Goal: Task Accomplishment & Management: Use online tool/utility

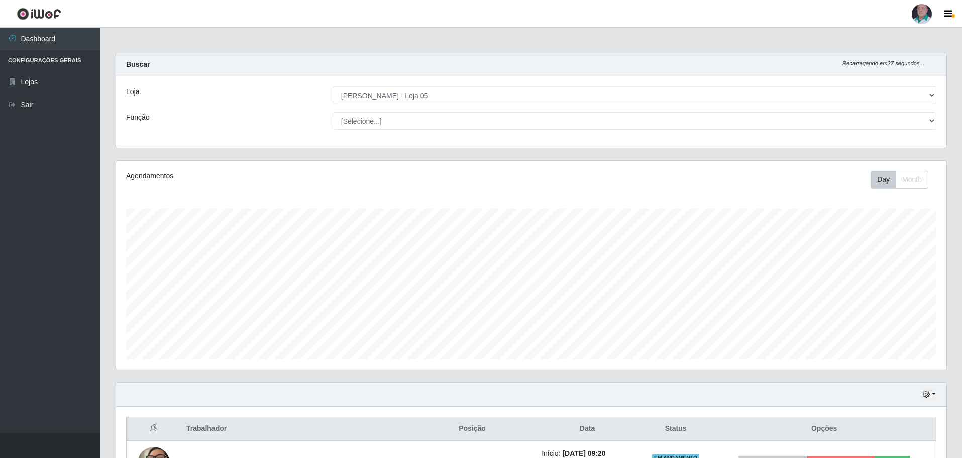
select select "252"
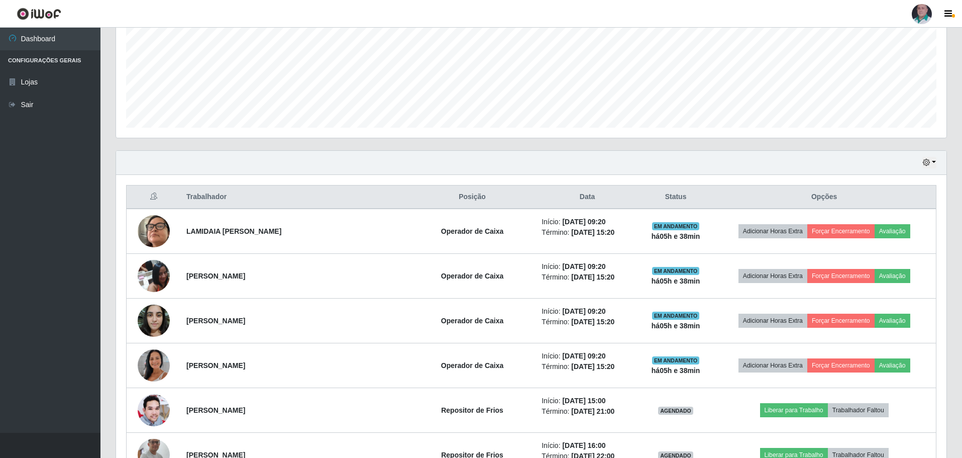
scroll to position [433, 0]
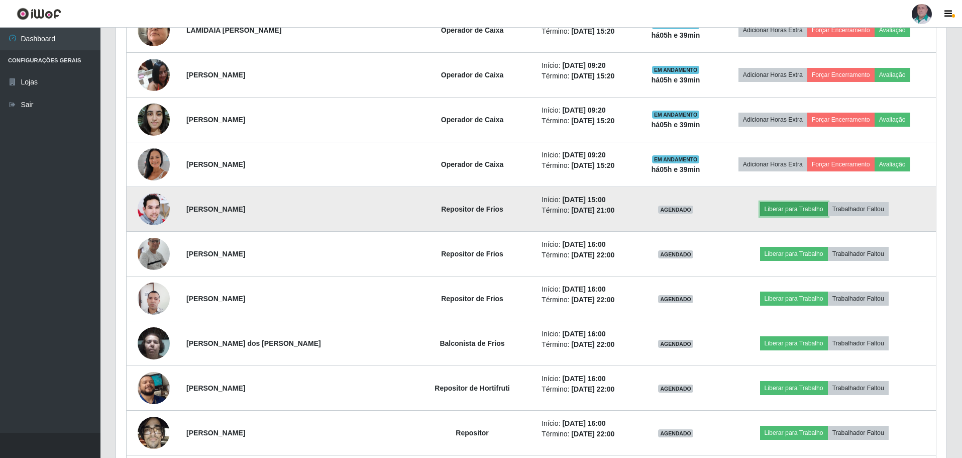
click at [775, 210] on button "Liberar para Trabalho" at bounding box center [794, 209] width 68 height 14
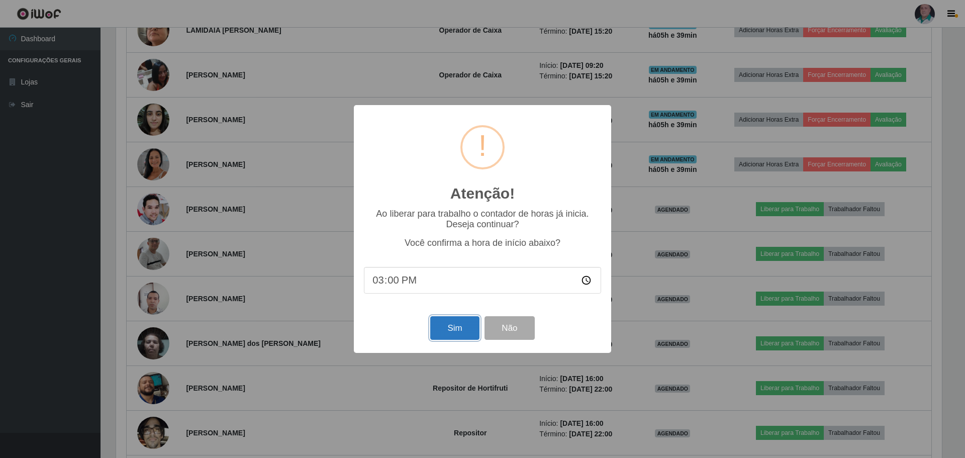
click at [459, 337] on button "Sim" at bounding box center [454, 328] width 49 height 24
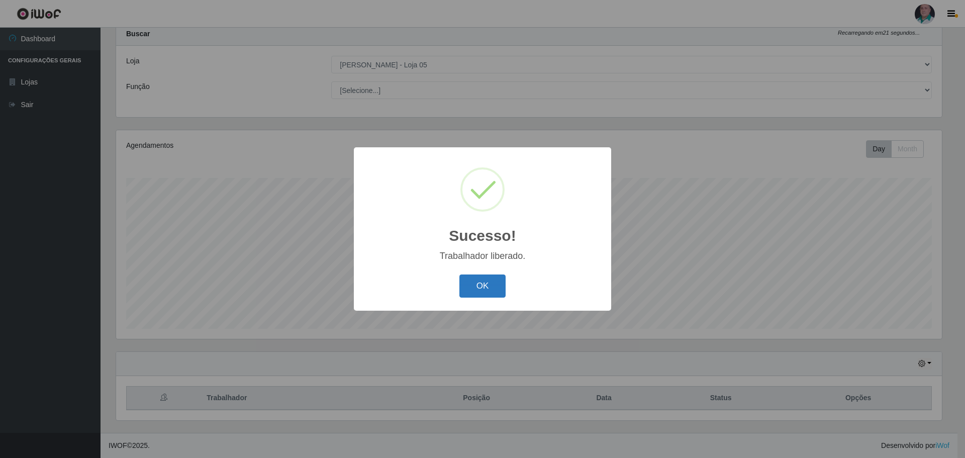
click at [472, 287] on button "OK" at bounding box center [482, 286] width 47 height 24
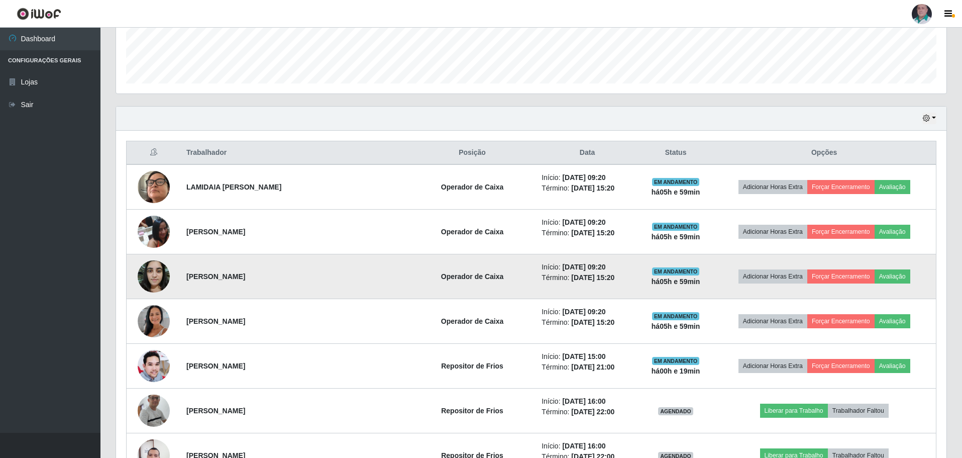
scroll to position [282, 0]
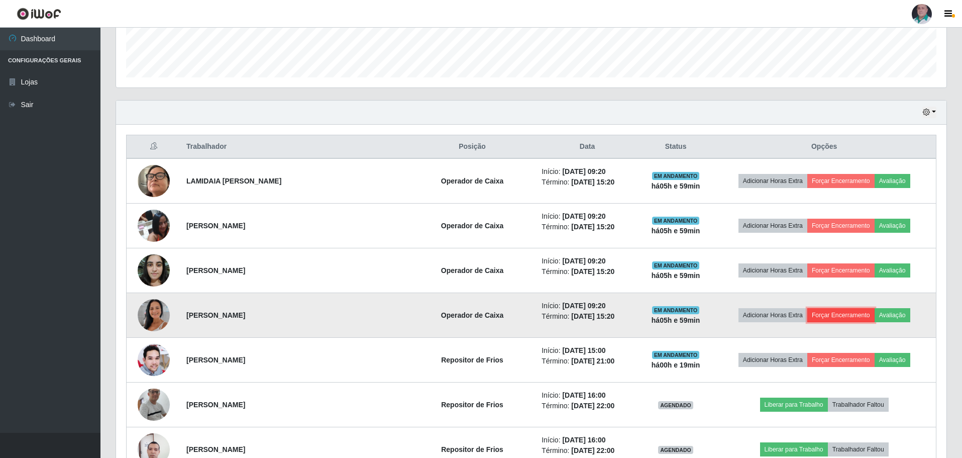
click at [844, 310] on button "Forçar Encerramento" at bounding box center [840, 315] width 67 height 14
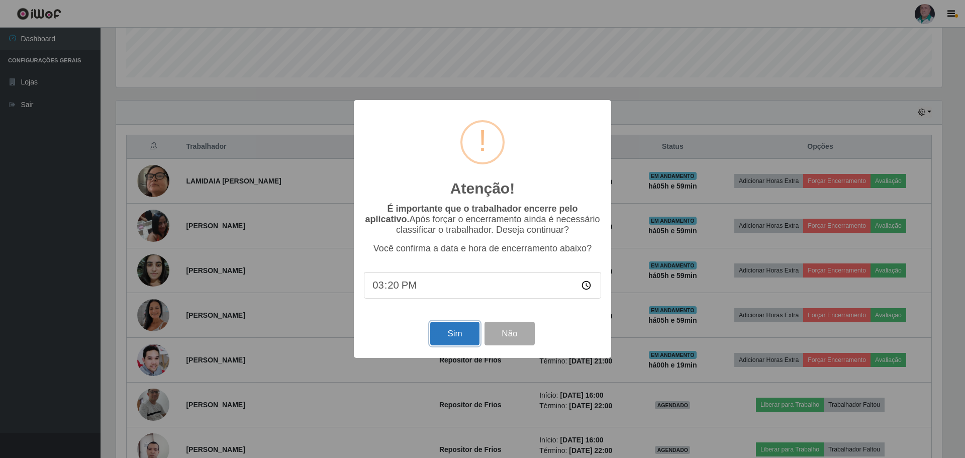
click at [458, 338] on button "Sim" at bounding box center [454, 334] width 49 height 24
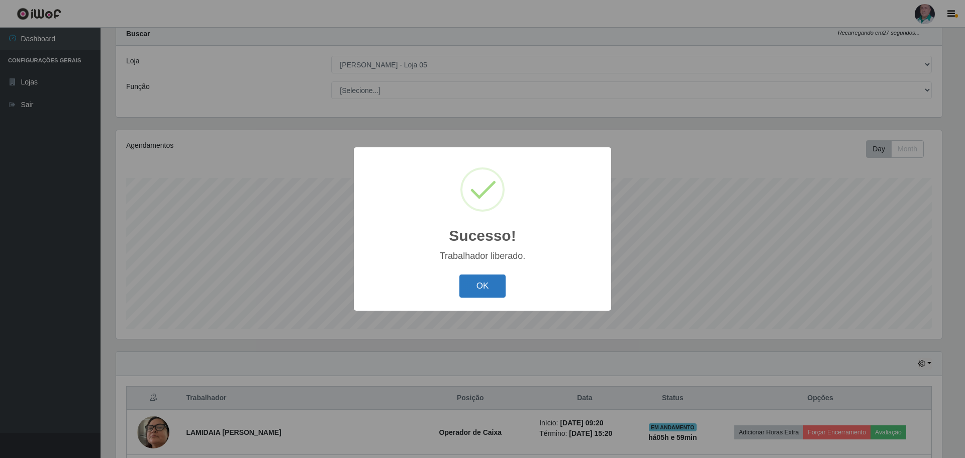
click at [488, 292] on button "OK" at bounding box center [482, 286] width 47 height 24
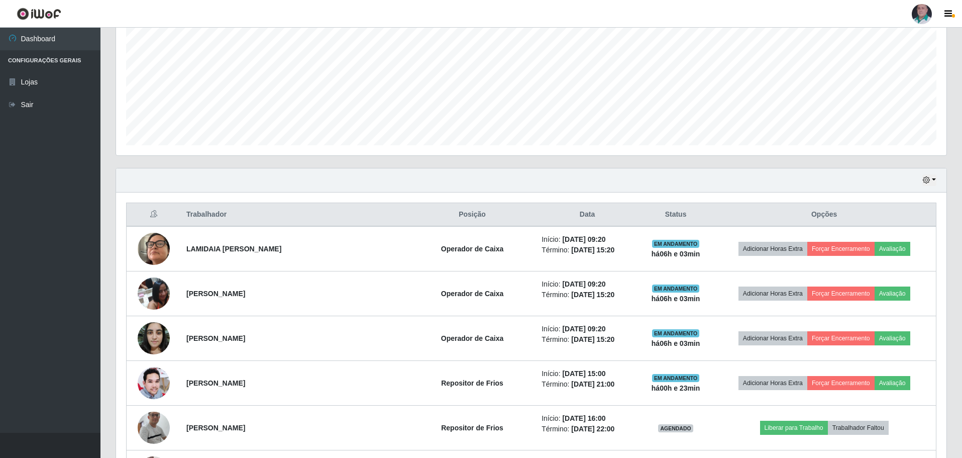
scroll to position [232, 0]
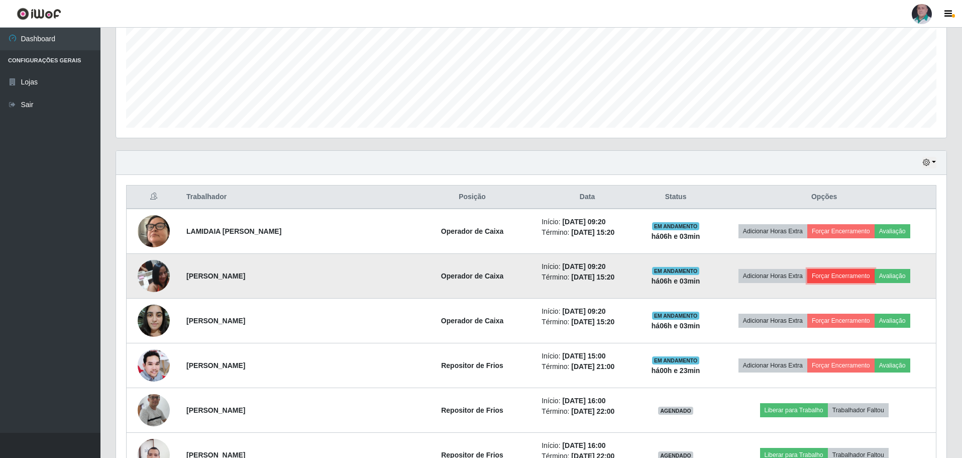
click at [816, 276] on button "Forçar Encerramento" at bounding box center [840, 276] width 67 height 14
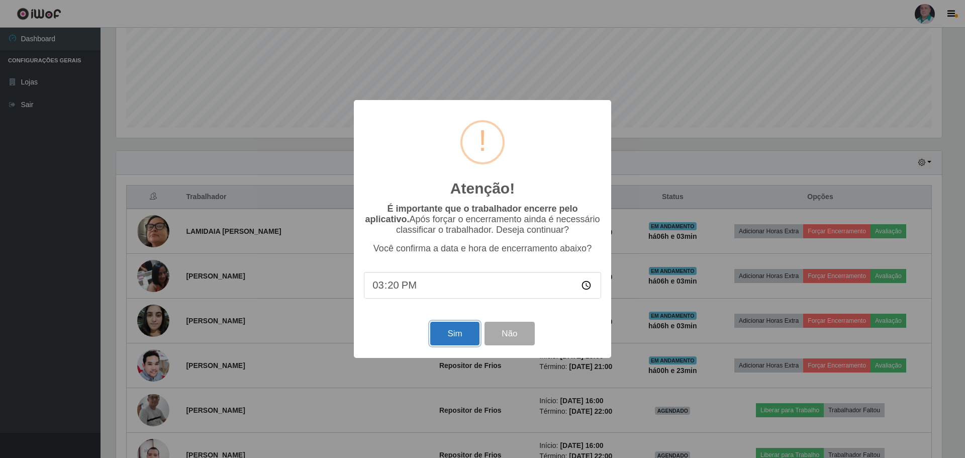
click at [448, 330] on button "Sim" at bounding box center [454, 334] width 49 height 24
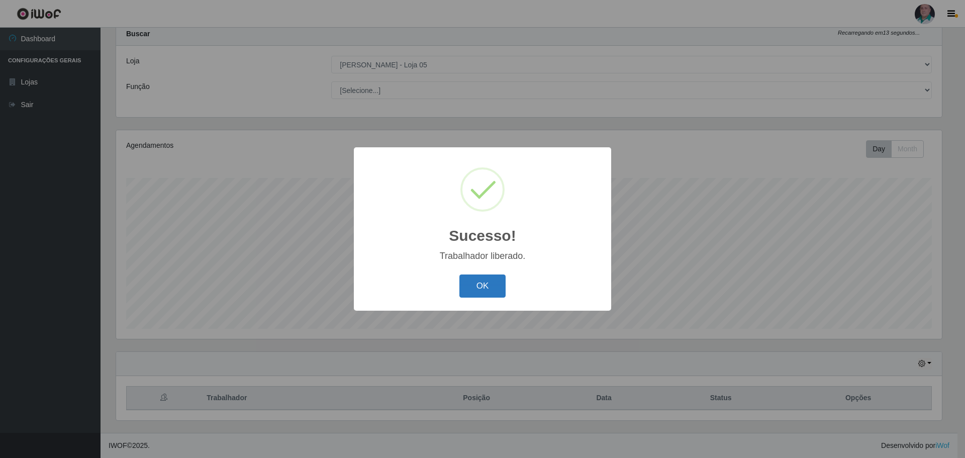
click at [478, 286] on button "OK" at bounding box center [482, 286] width 47 height 24
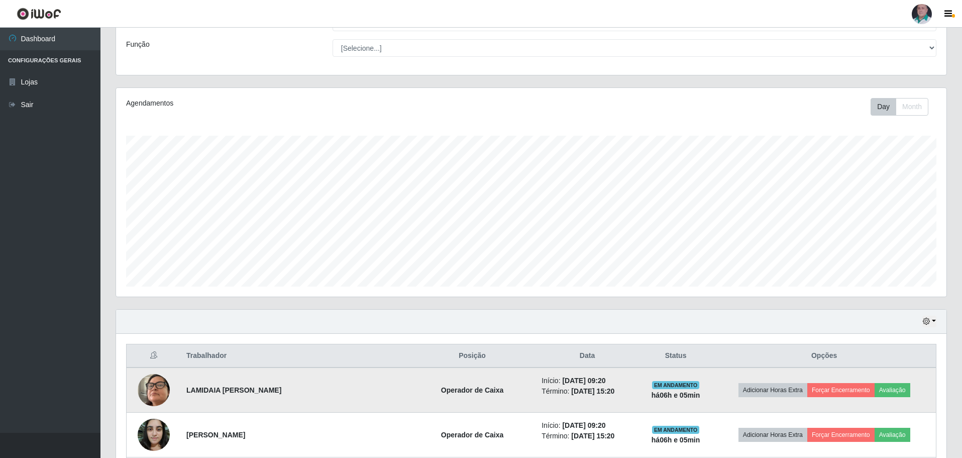
scroll to position [131, 0]
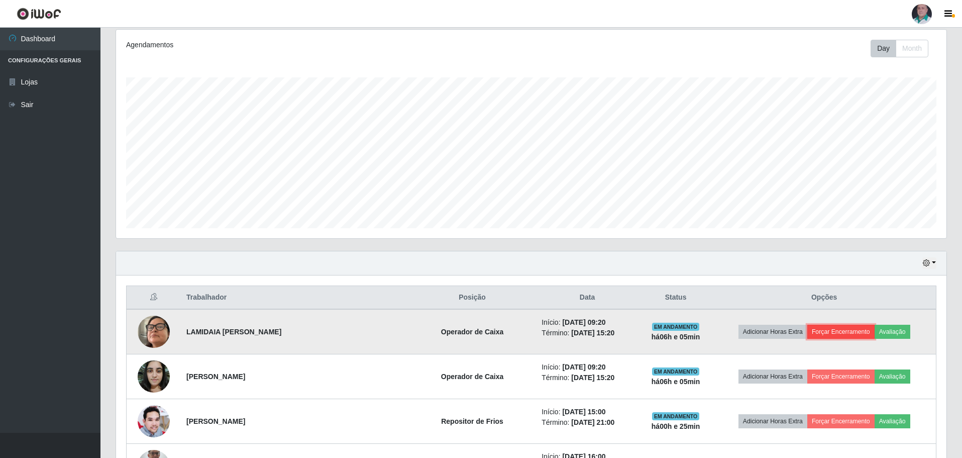
click at [831, 331] on button "Forçar Encerramento" at bounding box center [840, 332] width 67 height 14
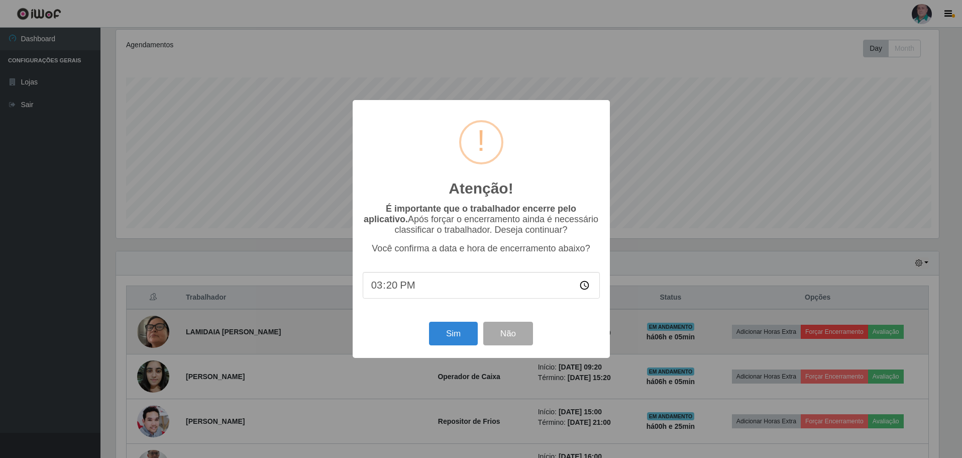
scroll to position [208, 825]
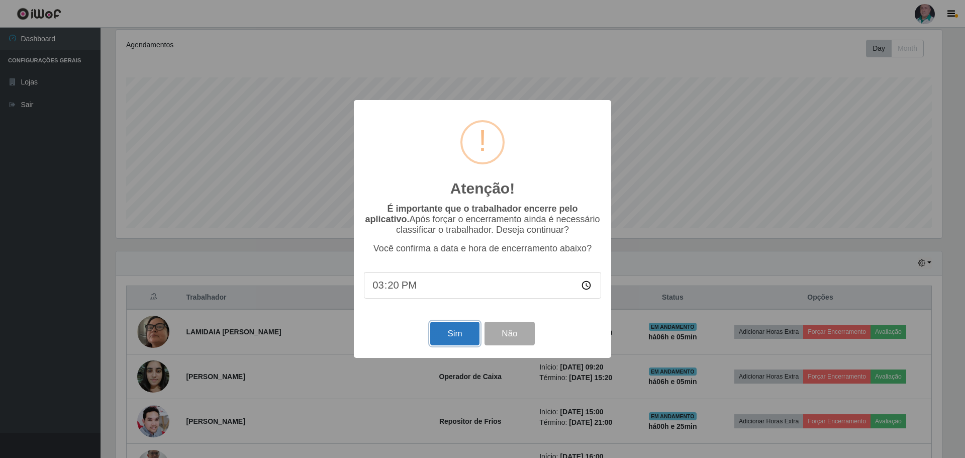
click at [468, 331] on button "Sim" at bounding box center [454, 334] width 49 height 24
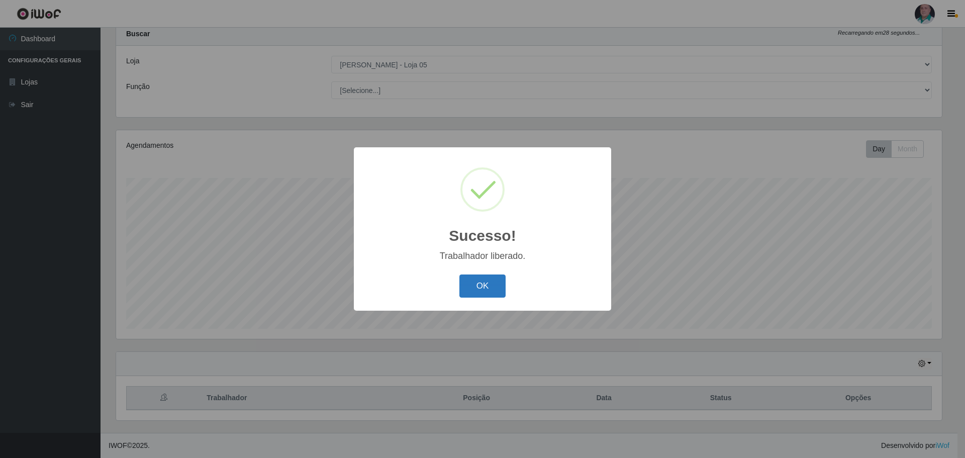
click at [478, 295] on button "OK" at bounding box center [482, 286] width 47 height 24
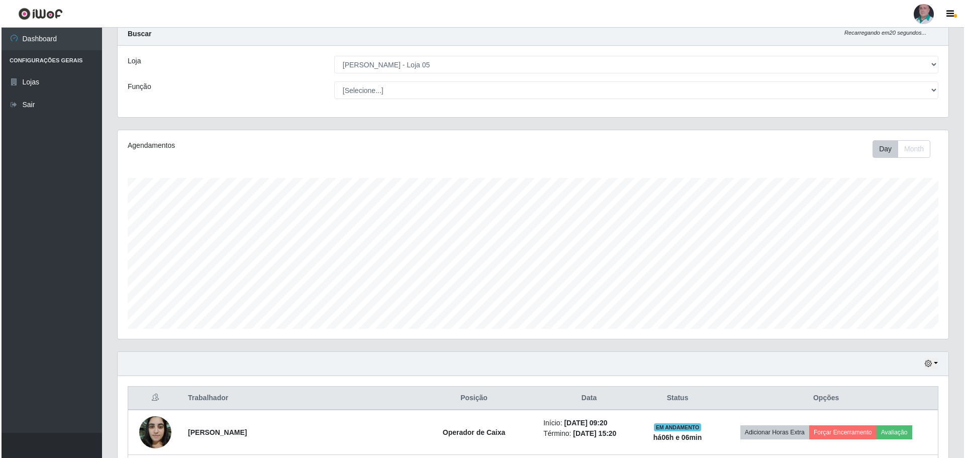
scroll to position [81, 0]
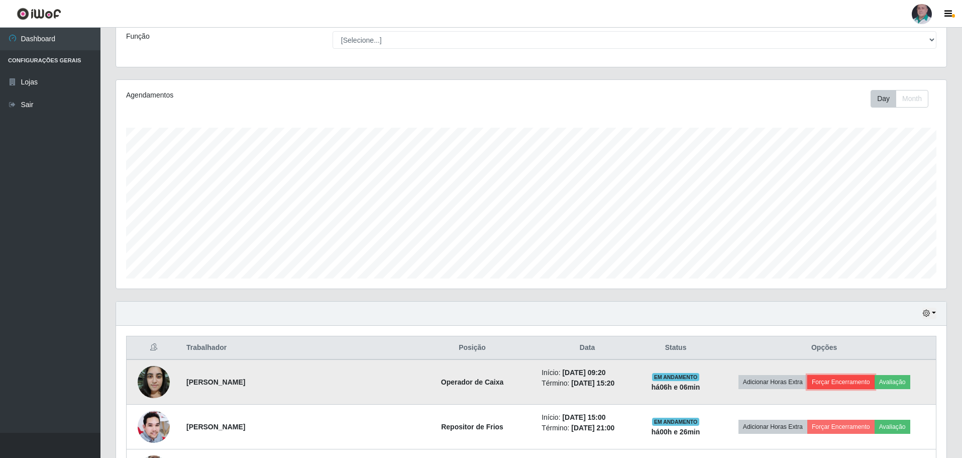
click at [826, 379] on button "Forçar Encerramento" at bounding box center [840, 382] width 67 height 14
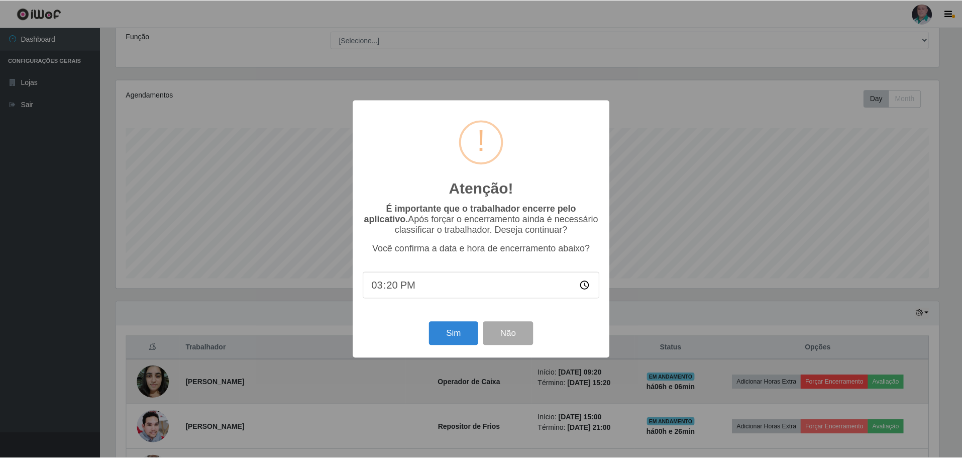
scroll to position [208, 825]
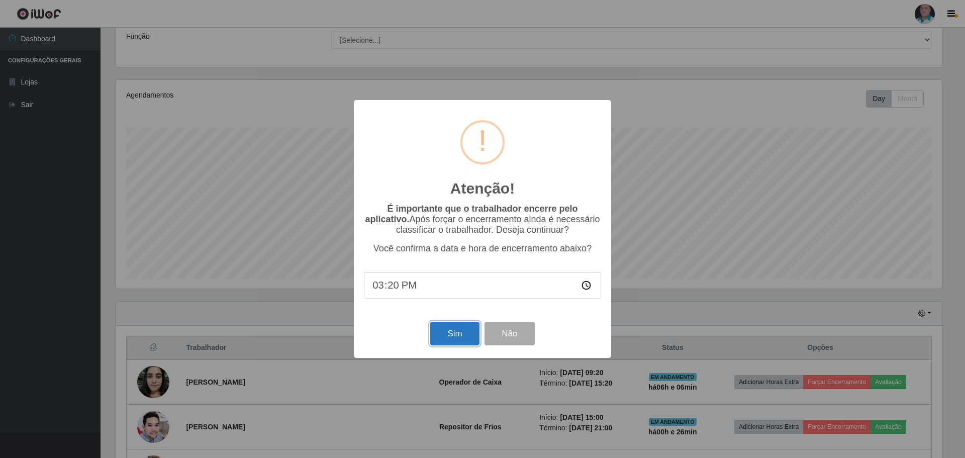
click at [468, 331] on button "Sim" at bounding box center [454, 334] width 49 height 24
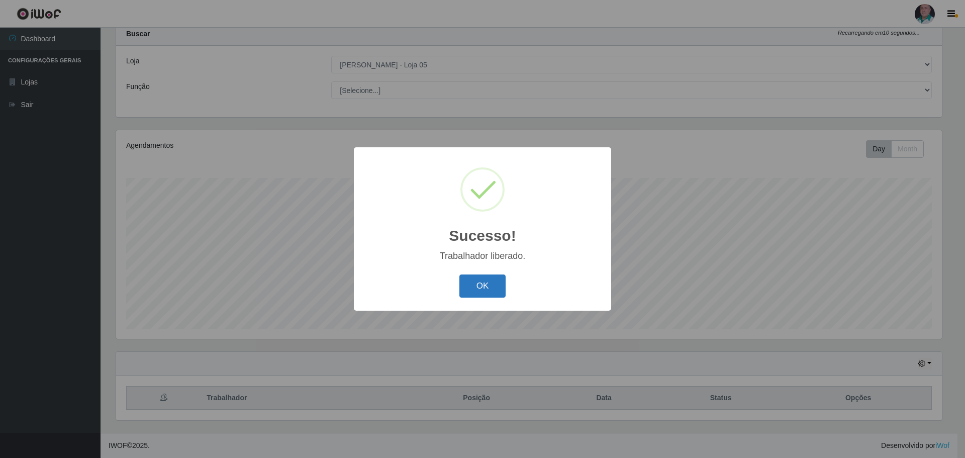
click at [485, 291] on button "OK" at bounding box center [482, 286] width 47 height 24
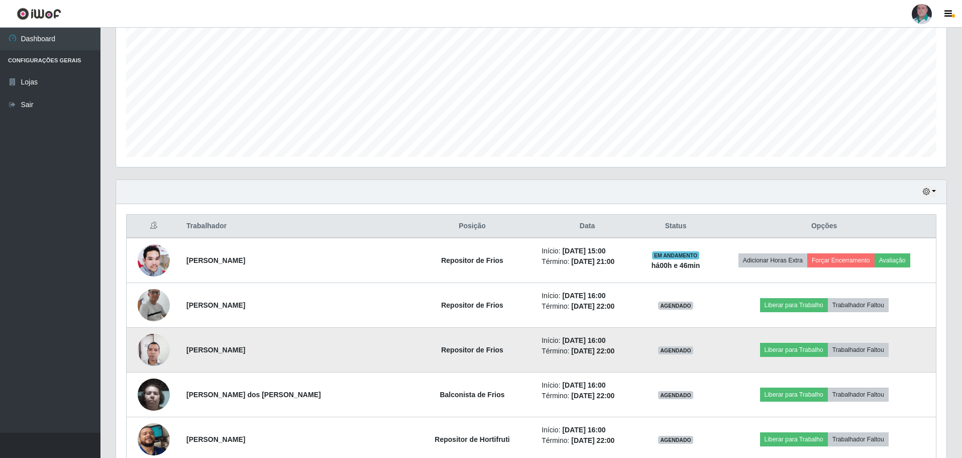
scroll to position [232, 0]
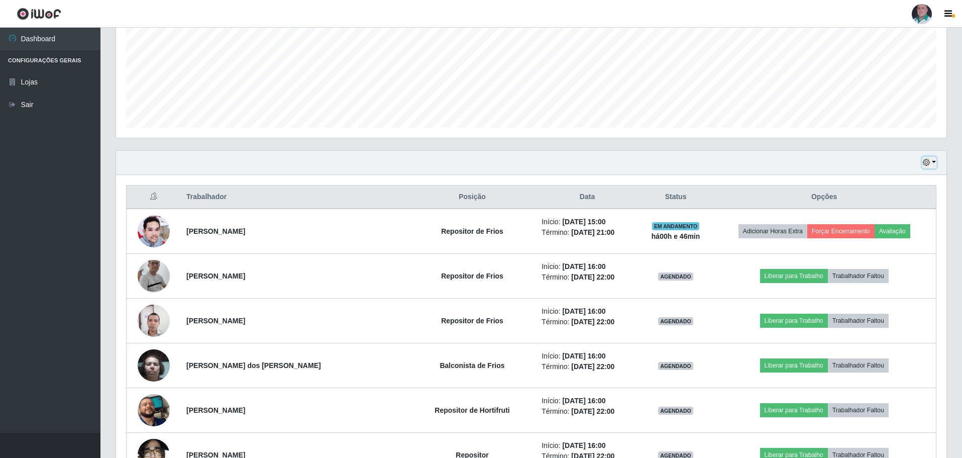
click at [928, 163] on icon "button" at bounding box center [926, 162] width 7 height 7
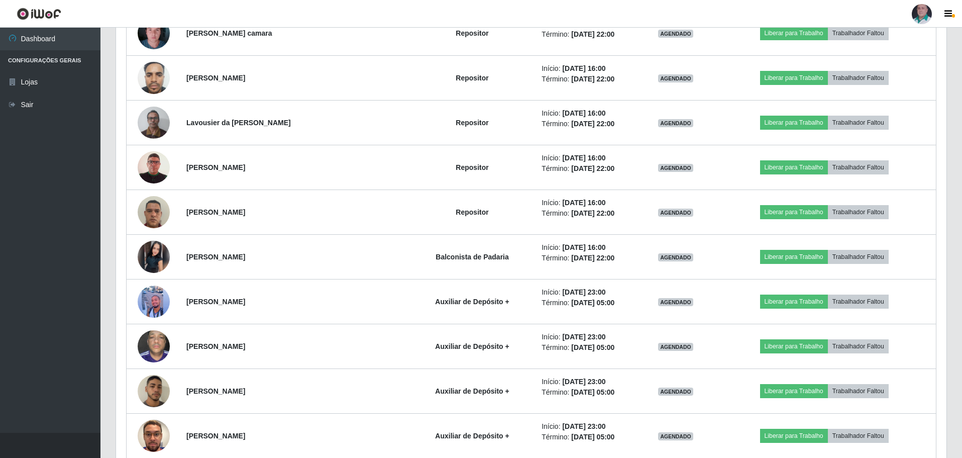
scroll to position [1789, 0]
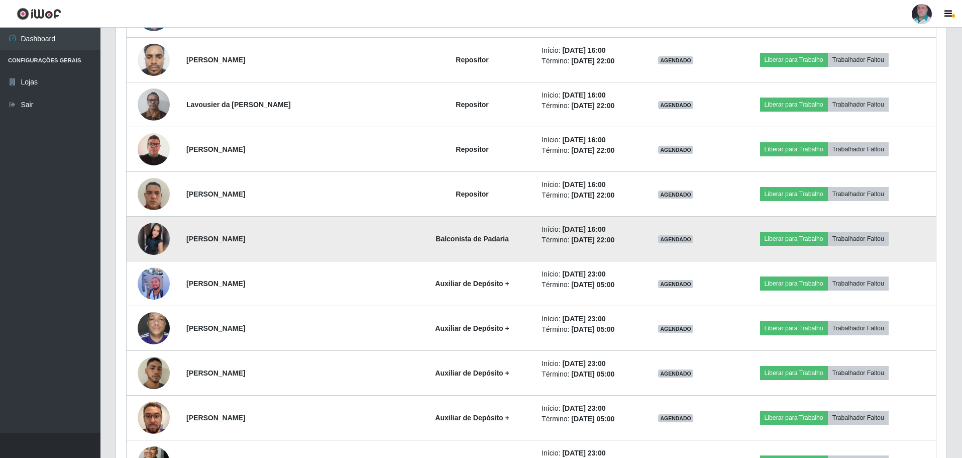
click at [159, 236] on img at bounding box center [154, 239] width 32 height 32
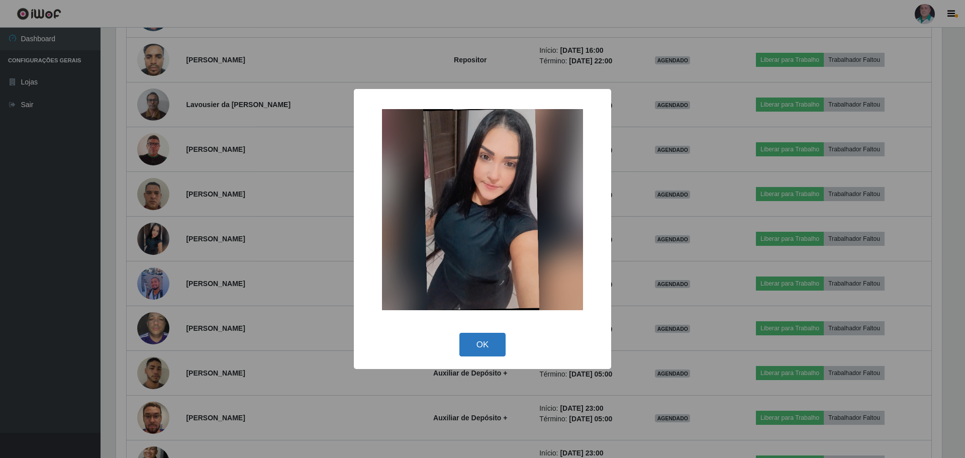
click at [492, 346] on button "OK" at bounding box center [482, 345] width 47 height 24
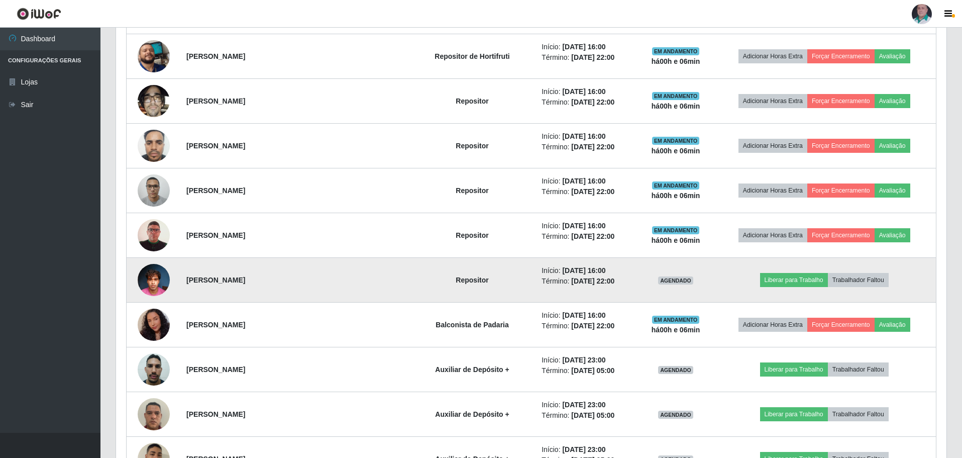
scroll to position [603, 0]
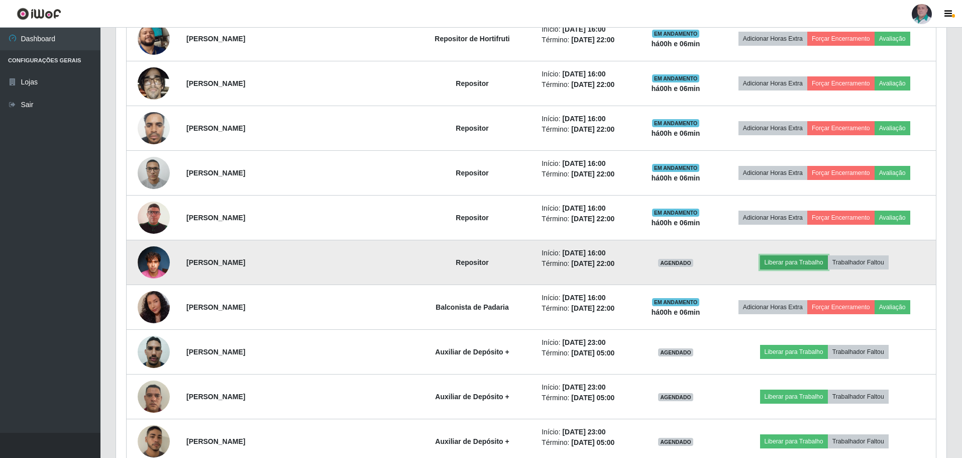
click at [793, 260] on button "Liberar para Trabalho" at bounding box center [794, 262] width 68 height 14
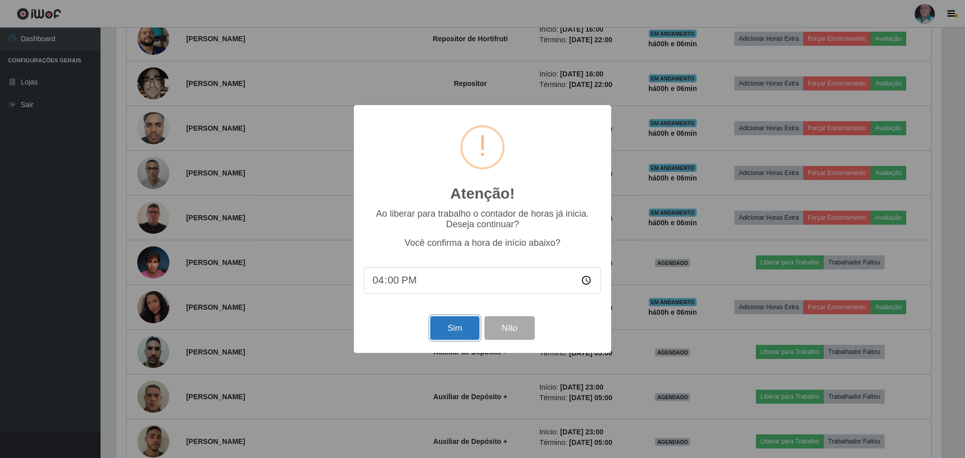
click at [453, 329] on button "Sim" at bounding box center [454, 328] width 49 height 24
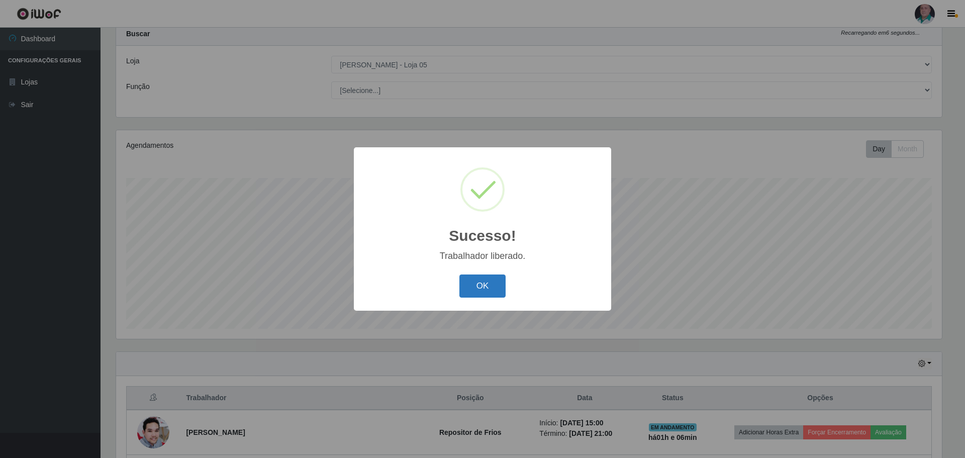
click at [489, 287] on button "OK" at bounding box center [482, 286] width 47 height 24
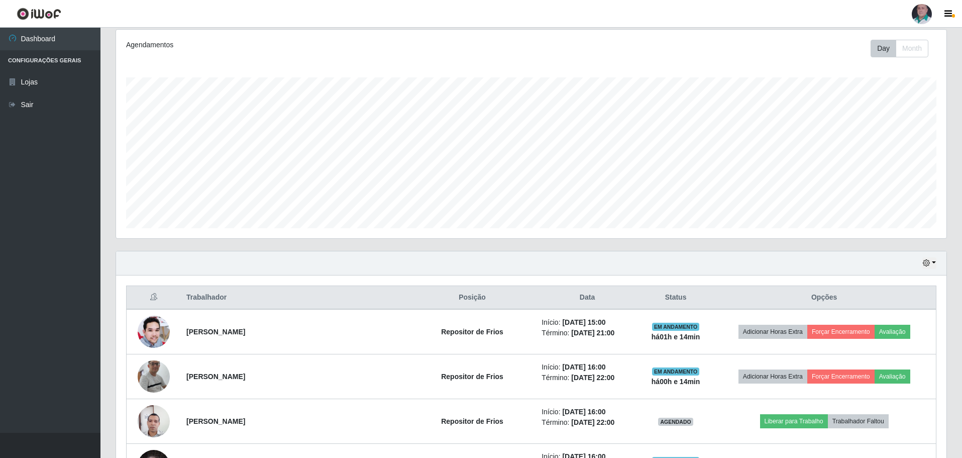
scroll to position [81, 0]
